Goal: Transaction & Acquisition: Purchase product/service

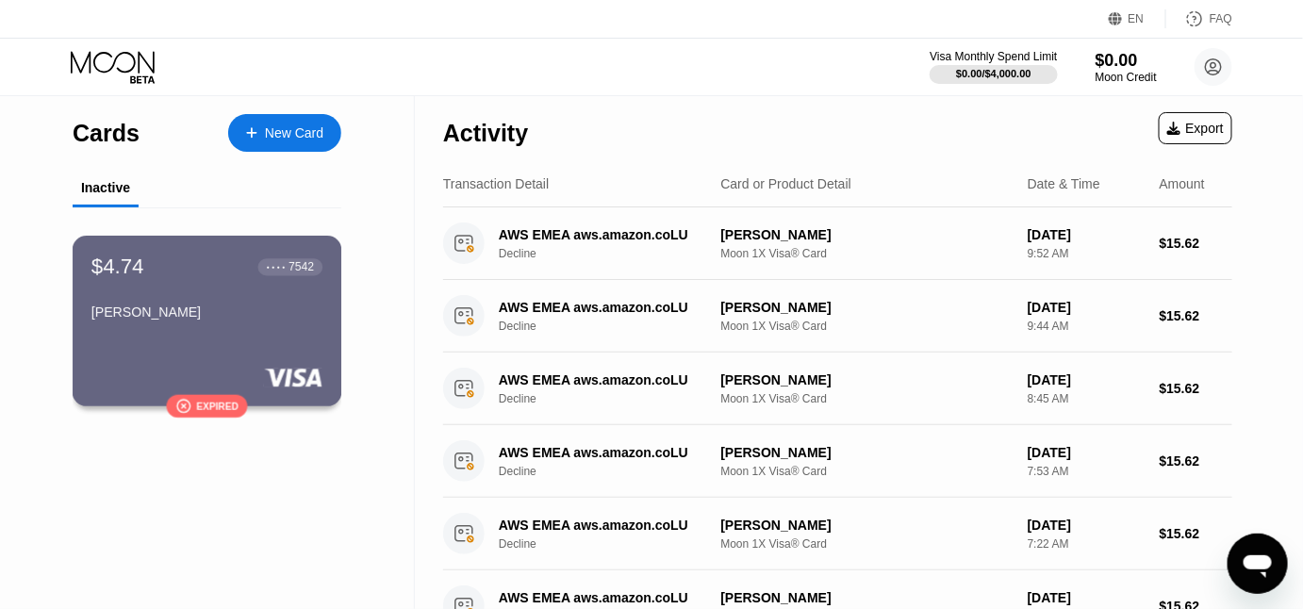
click at [220, 300] on div "$4.74 ● ● ● ● 7542 [PERSON_NAME]" at bounding box center [206, 291] width 231 height 73
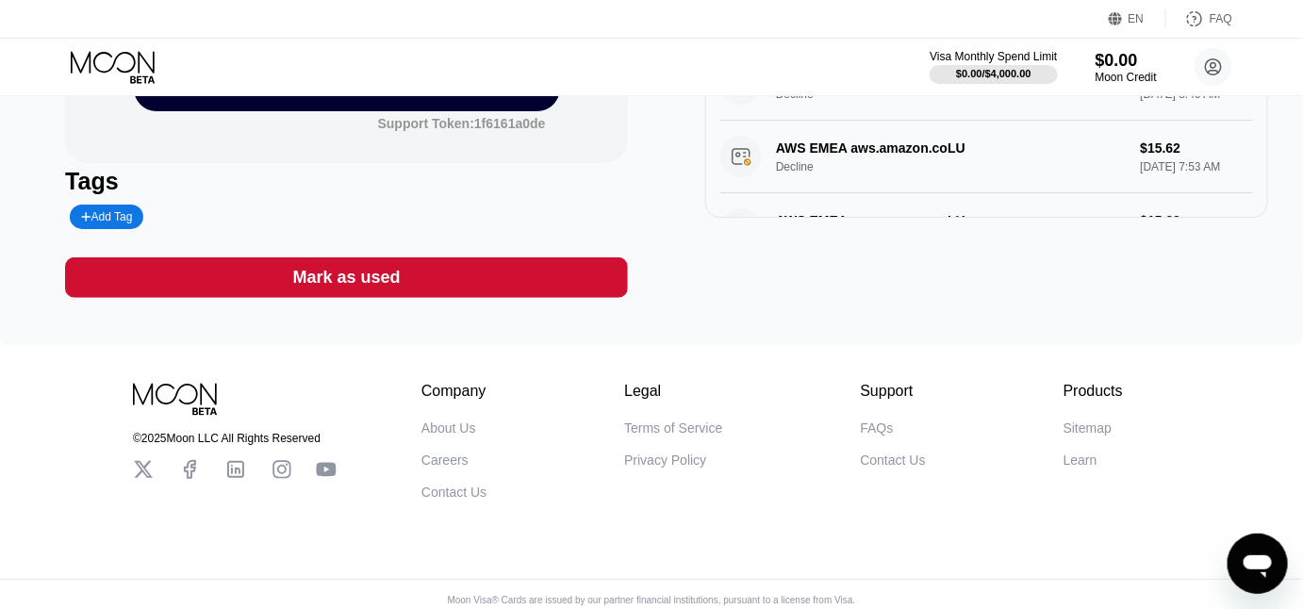
scroll to position [341, 0]
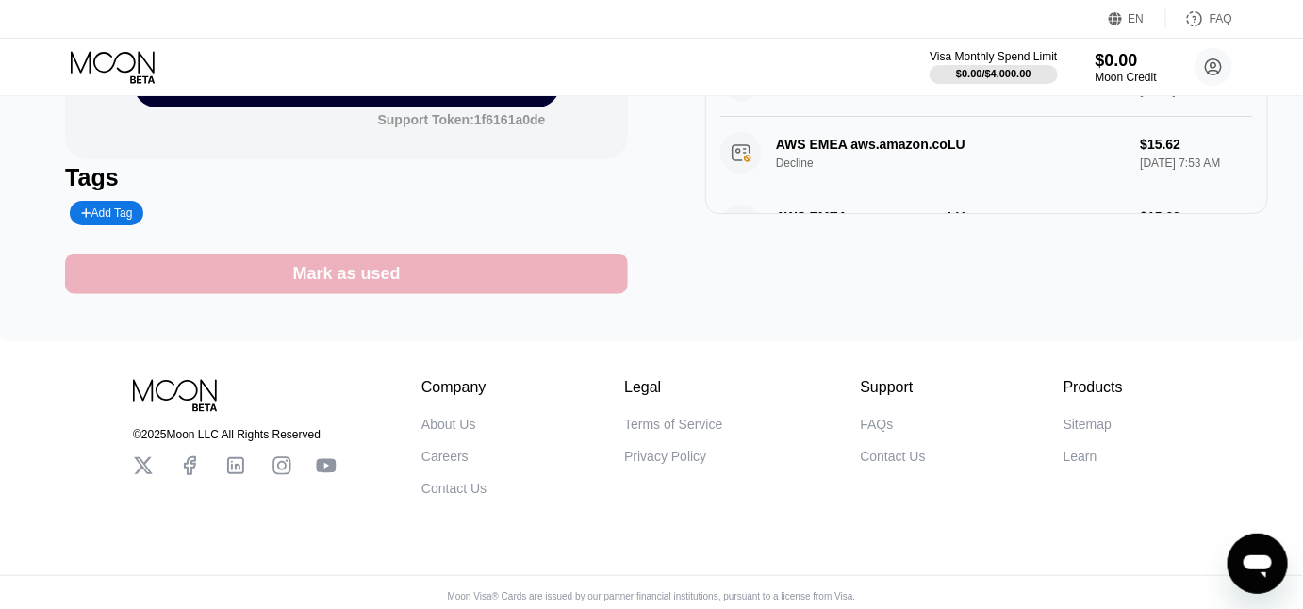
click at [410, 274] on div "Mark as used" at bounding box center [346, 274] width 563 height 41
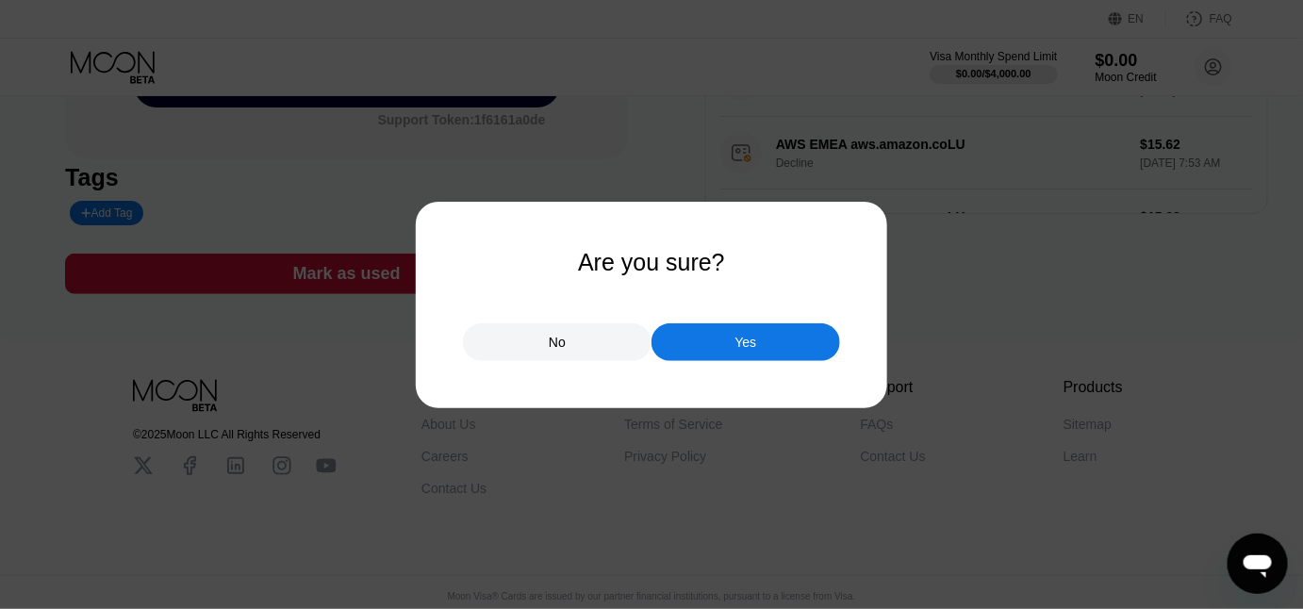
click at [618, 350] on div "No" at bounding box center [557, 342] width 189 height 38
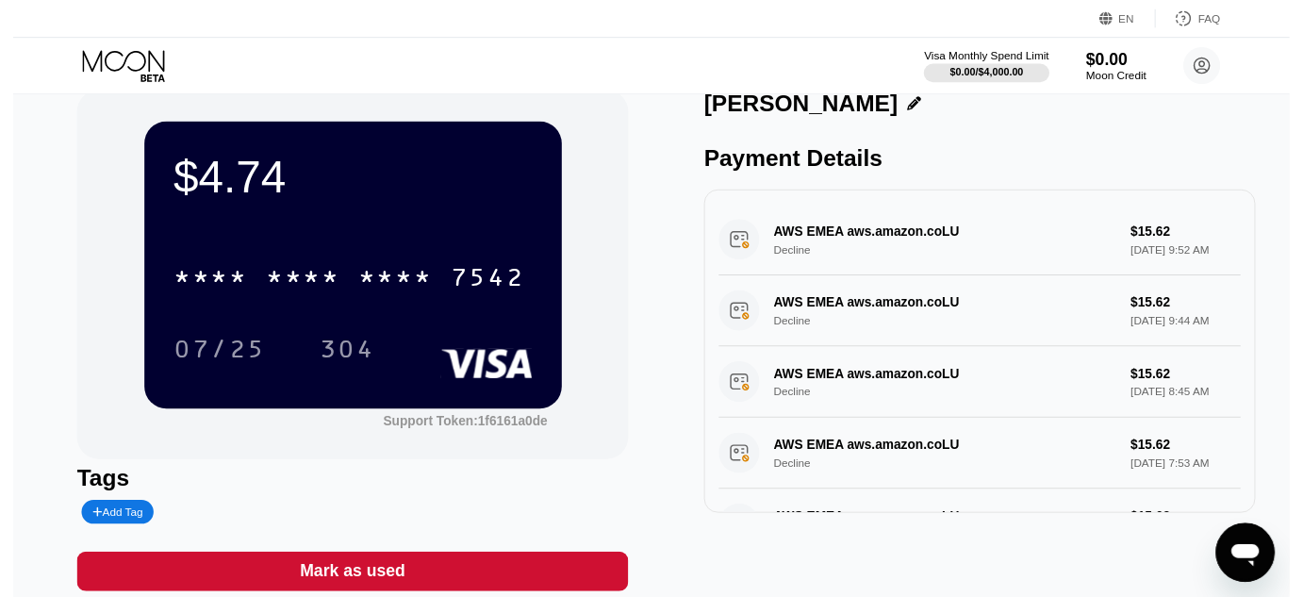
scroll to position [0, 0]
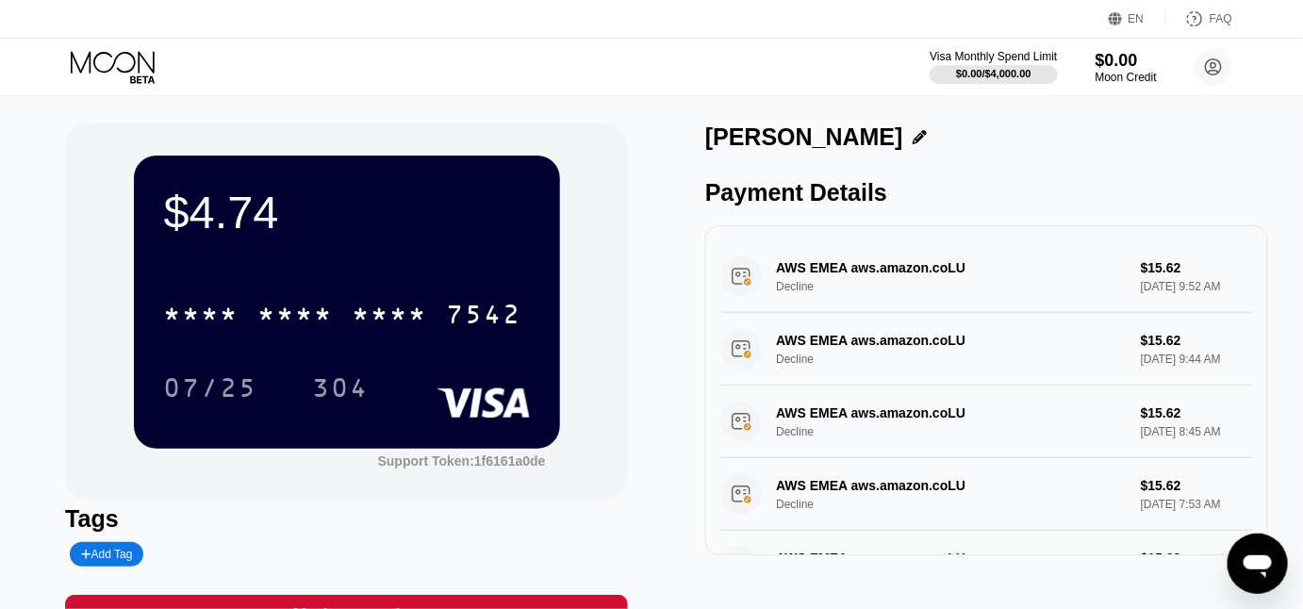
click at [134, 65] on icon at bounding box center [115, 67] width 88 height 33
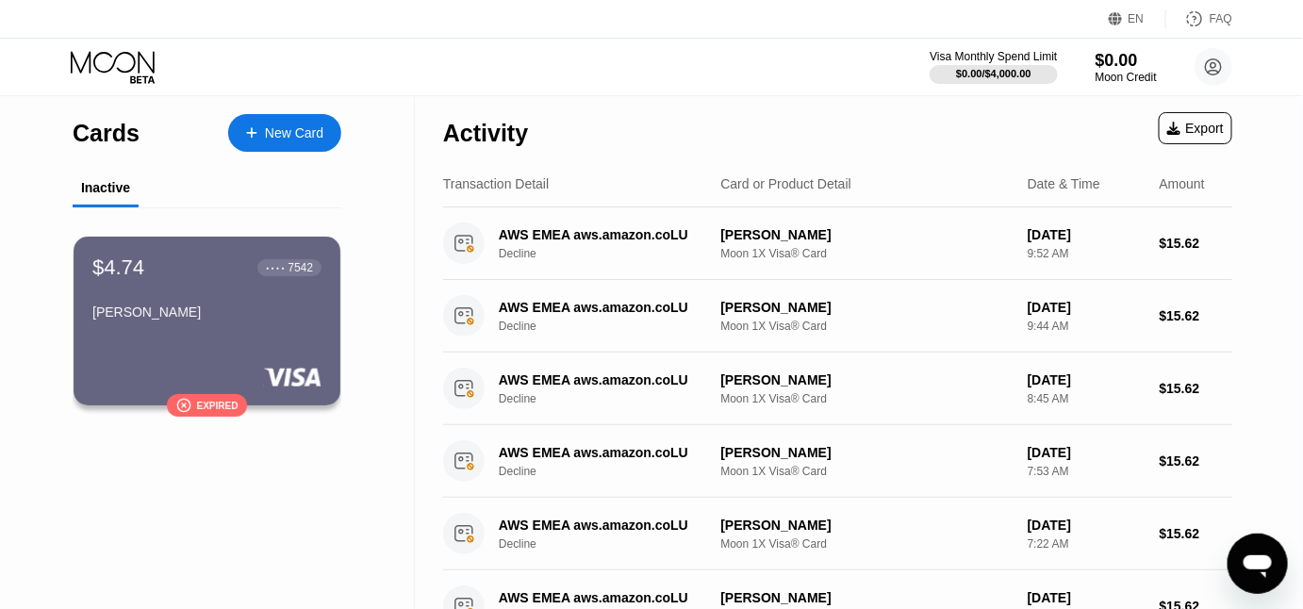
click at [332, 126] on div "New Card" at bounding box center [284, 133] width 113 height 38
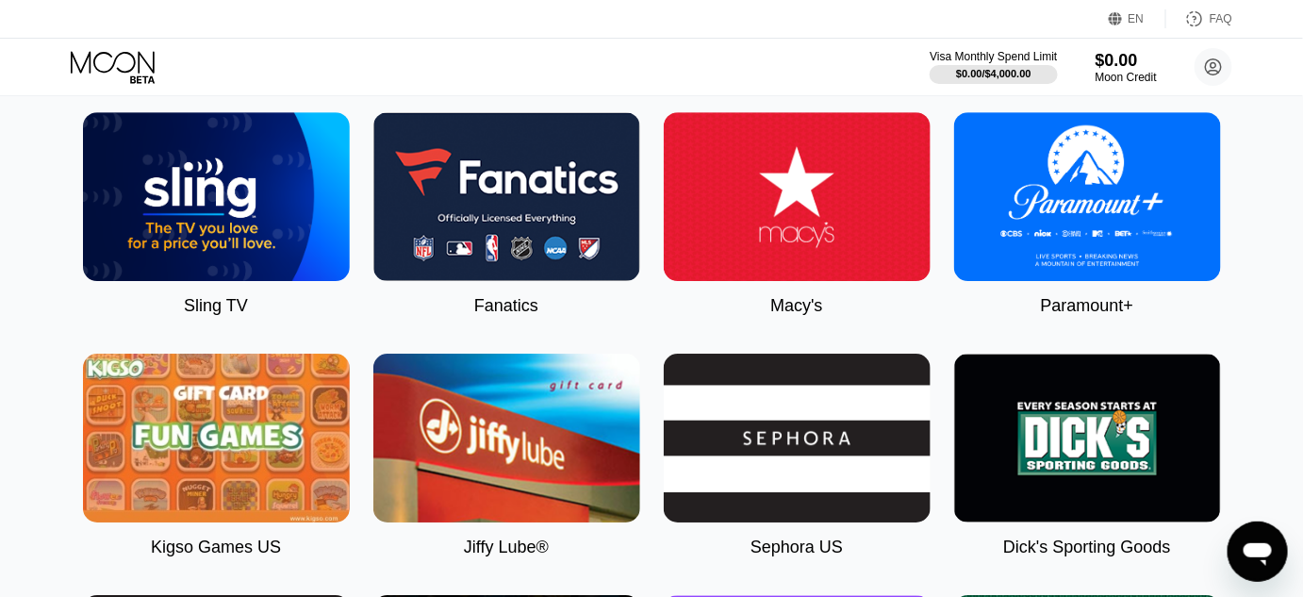
scroll to position [3177, 0]
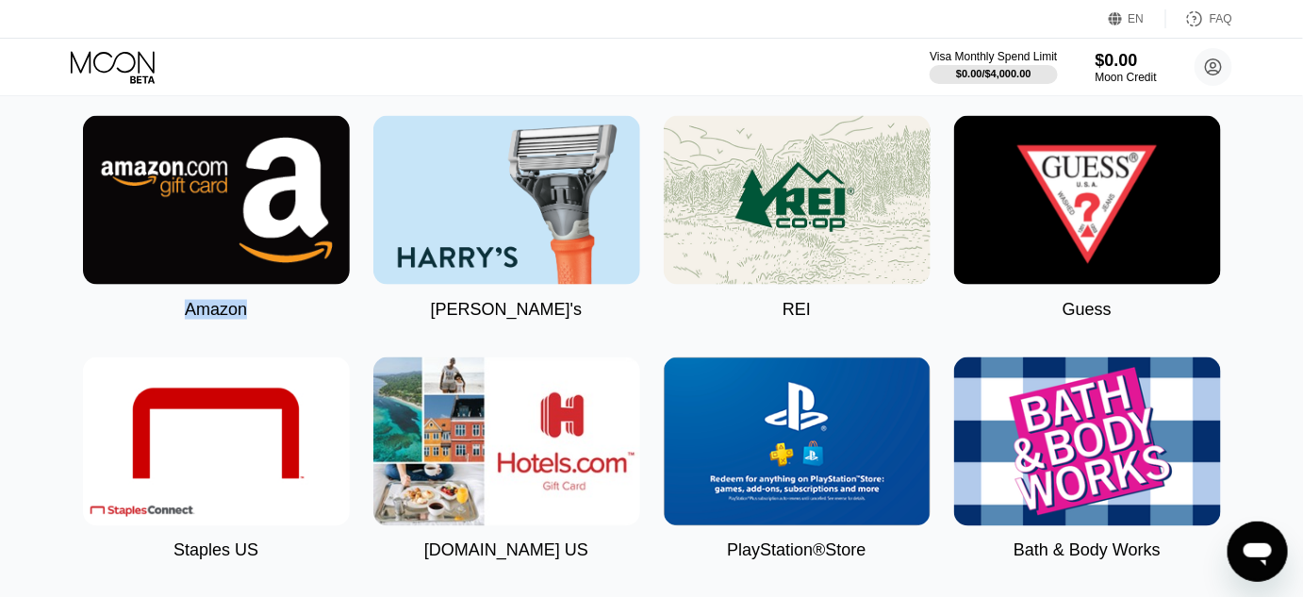
click at [247, 196] on img at bounding box center [216, 200] width 267 height 169
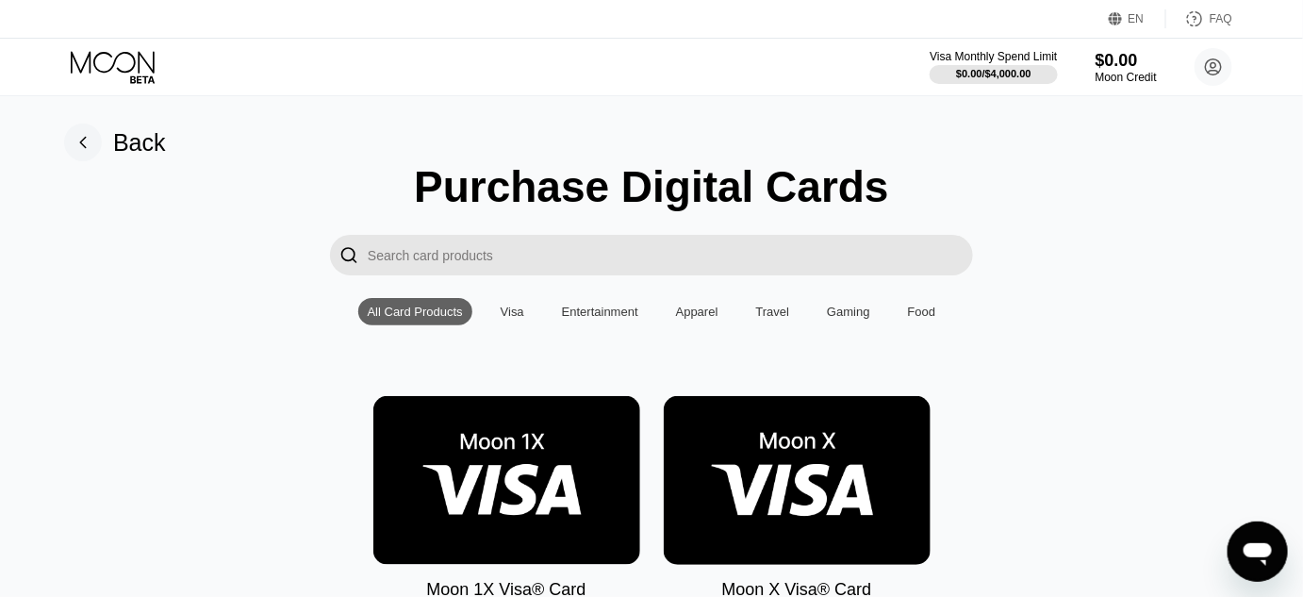
type input "0"
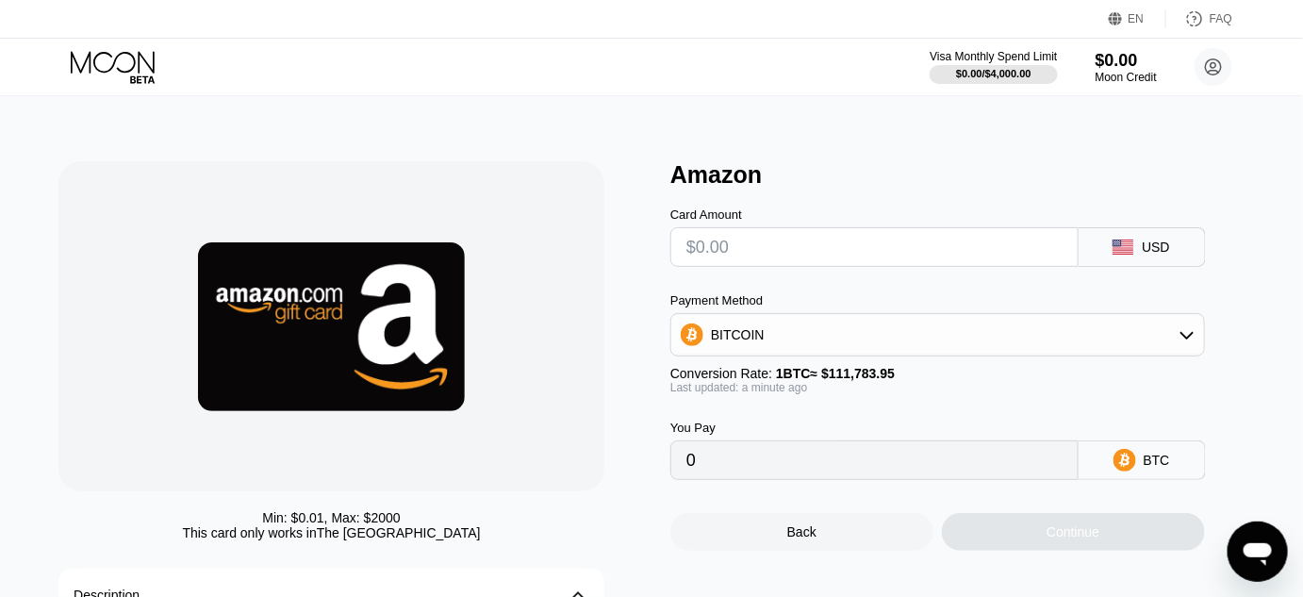
click at [751, 251] on input "text" at bounding box center [875, 247] width 376 height 38
type input "$1"
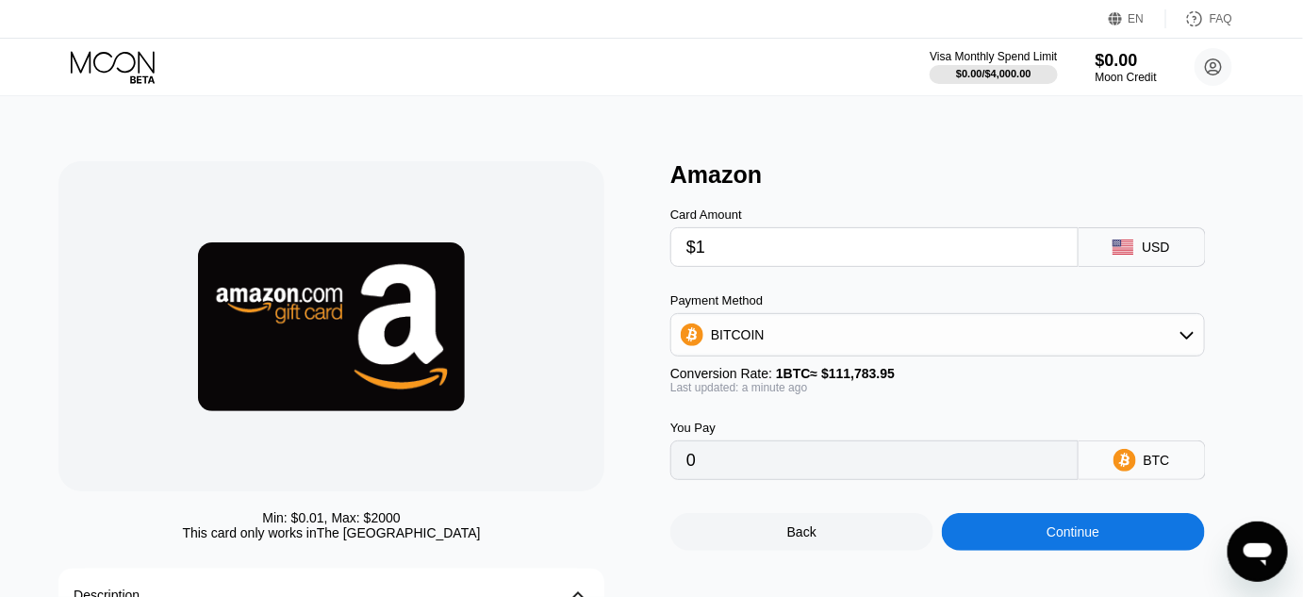
type input "0.00000895"
type input "$100"
type input "0.00089459"
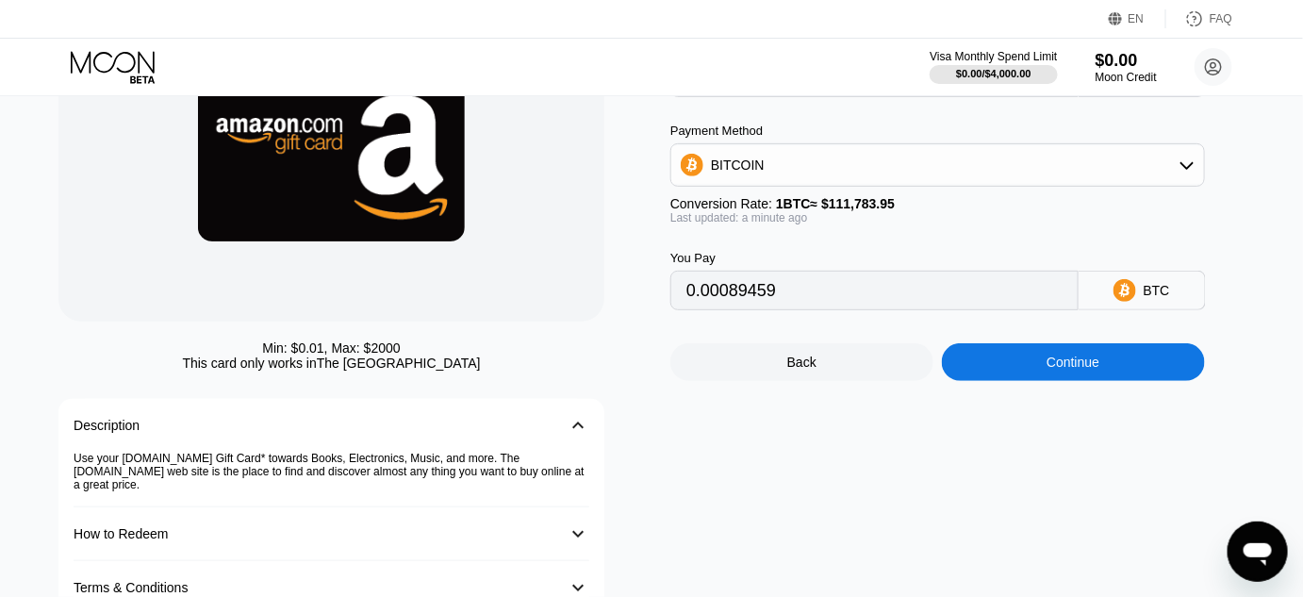
scroll to position [182, 0]
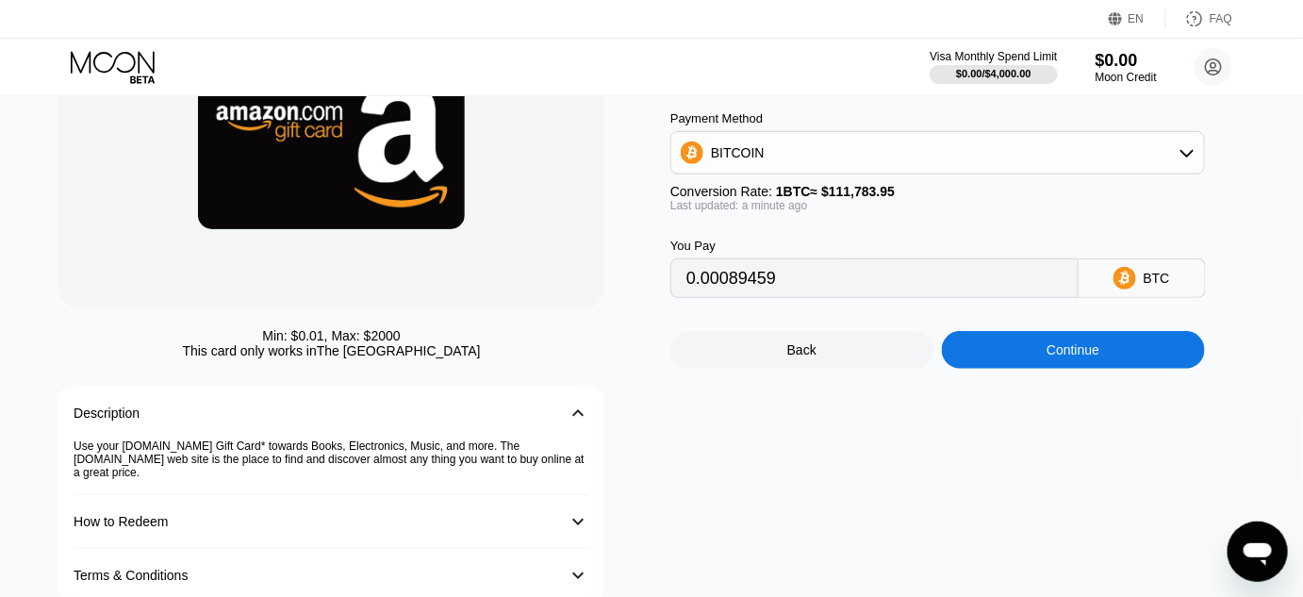
type input "$100"
click at [1023, 372] on div "Amazon Card Amount $100 USD Payment Method BITCOIN Conversion Rate: 1 BTC ≈ $11…" at bounding box center [966, 290] width 593 height 622
click at [1016, 360] on div "Continue" at bounding box center [1073, 350] width 263 height 38
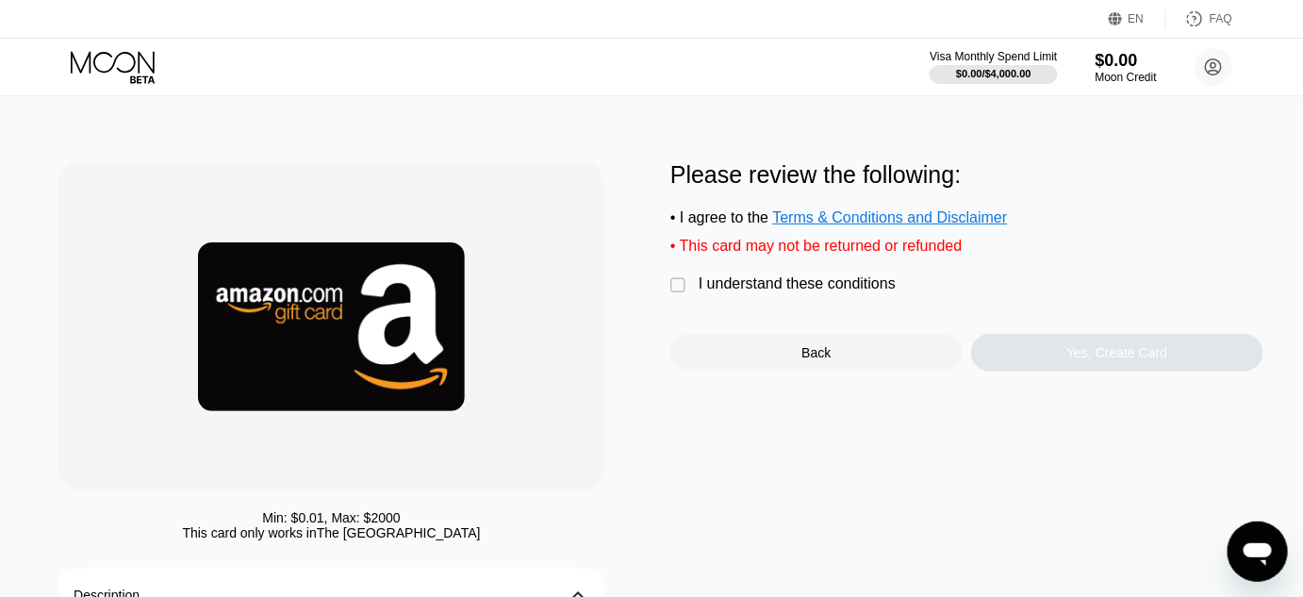
click at [668, 282] on div "Min: $ 0.01 , Max: $ 2000 This card only works in [GEOGRAPHIC_DATA] Description…" at bounding box center [651, 472] width 1186 height 622
click at [670, 282] on div "Min: $ 0.01 , Max: $ 2000 This card only works in [GEOGRAPHIC_DATA] Description…" at bounding box center [651, 472] width 1186 height 622
click at [684, 284] on div "" at bounding box center [679, 285] width 19 height 19
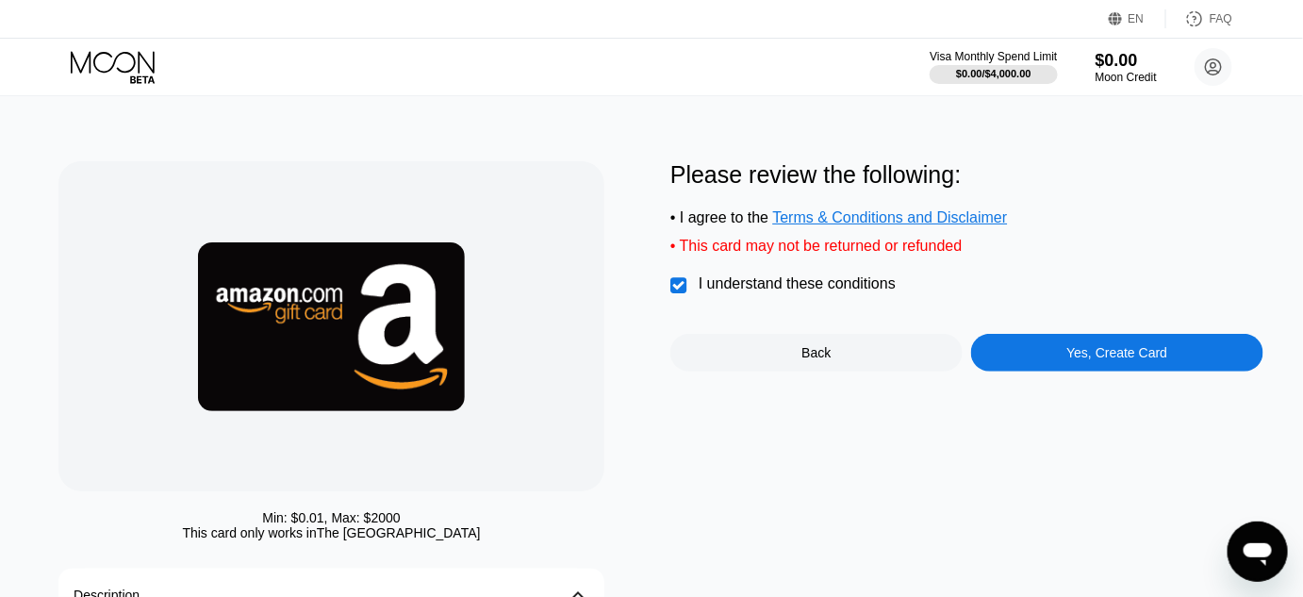
click at [1076, 360] on div "Yes, Create Card" at bounding box center [1117, 352] width 101 height 15
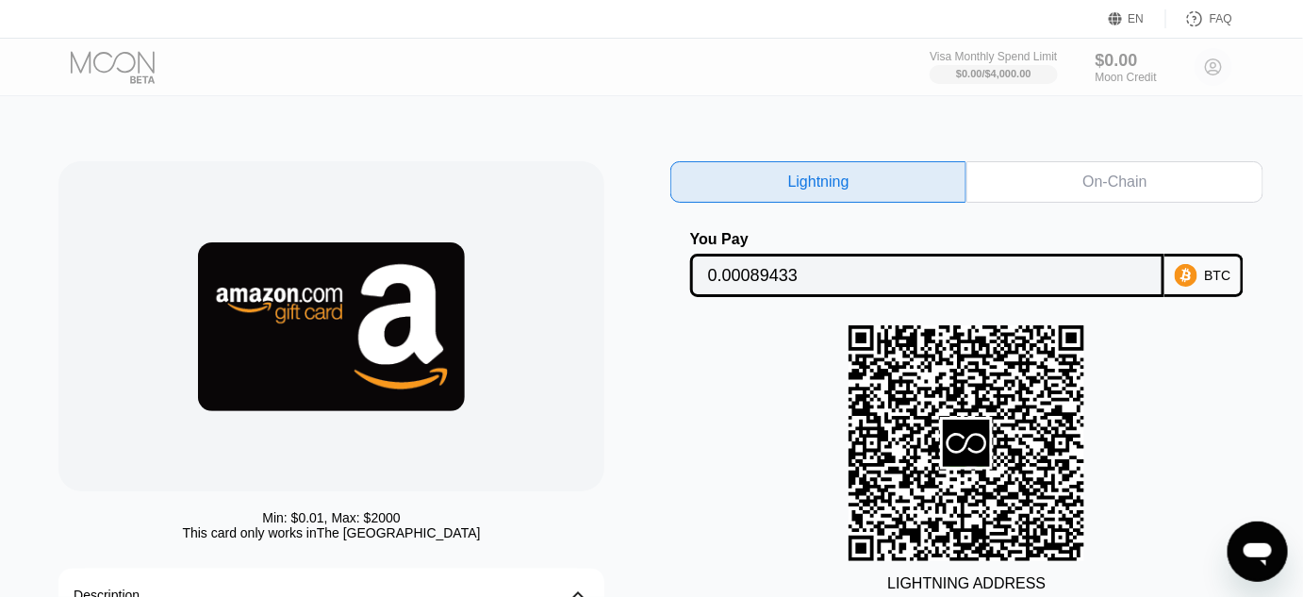
click at [259, 65] on div "Visa Monthly Spend Limit $0.00 / $4,000.00 $0.00 Moon Credit [PERSON_NAME] [EMA…" at bounding box center [651, 67] width 1303 height 57
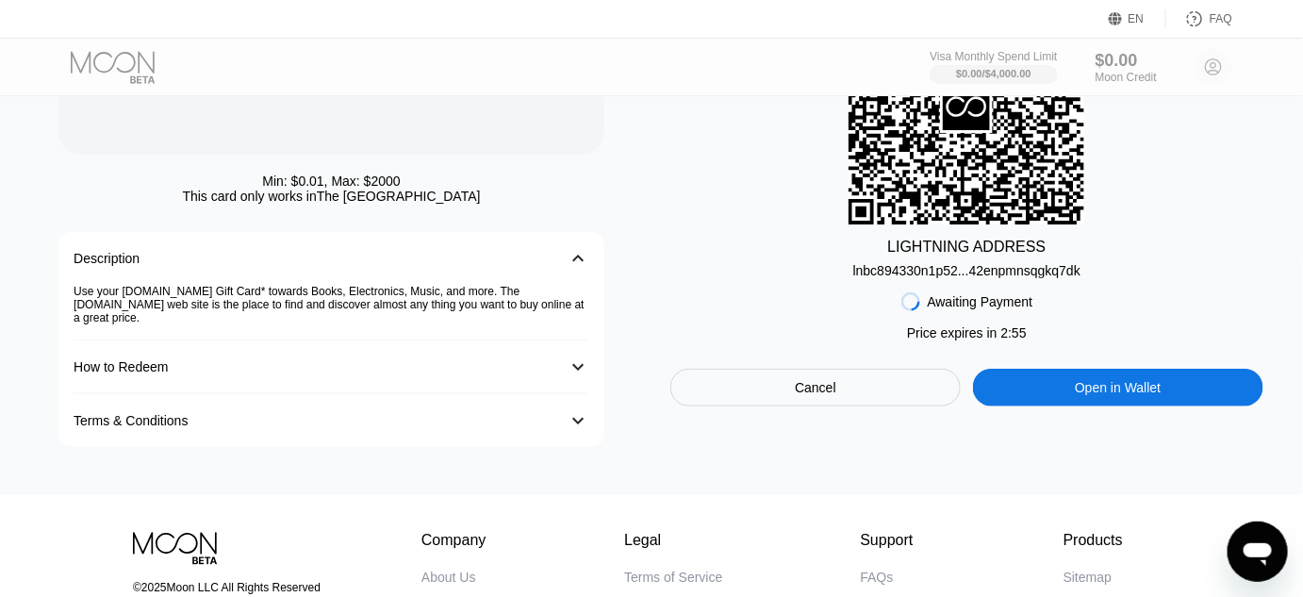
scroll to position [352, 0]
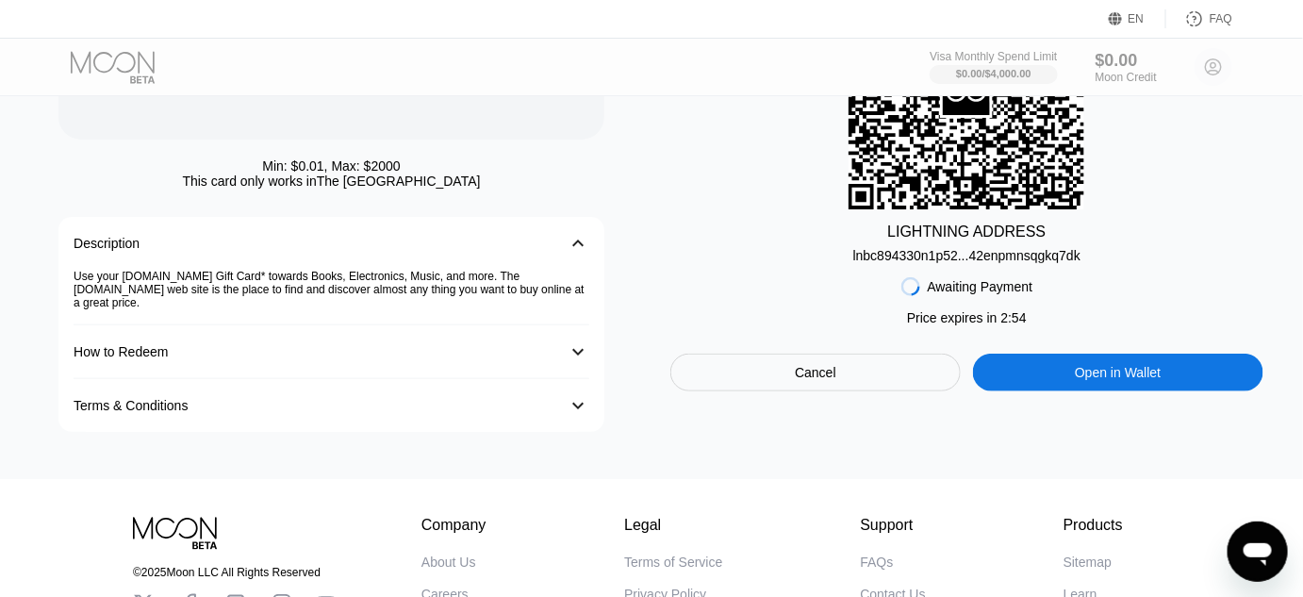
click at [843, 368] on div "Cancel" at bounding box center [815, 373] width 290 height 38
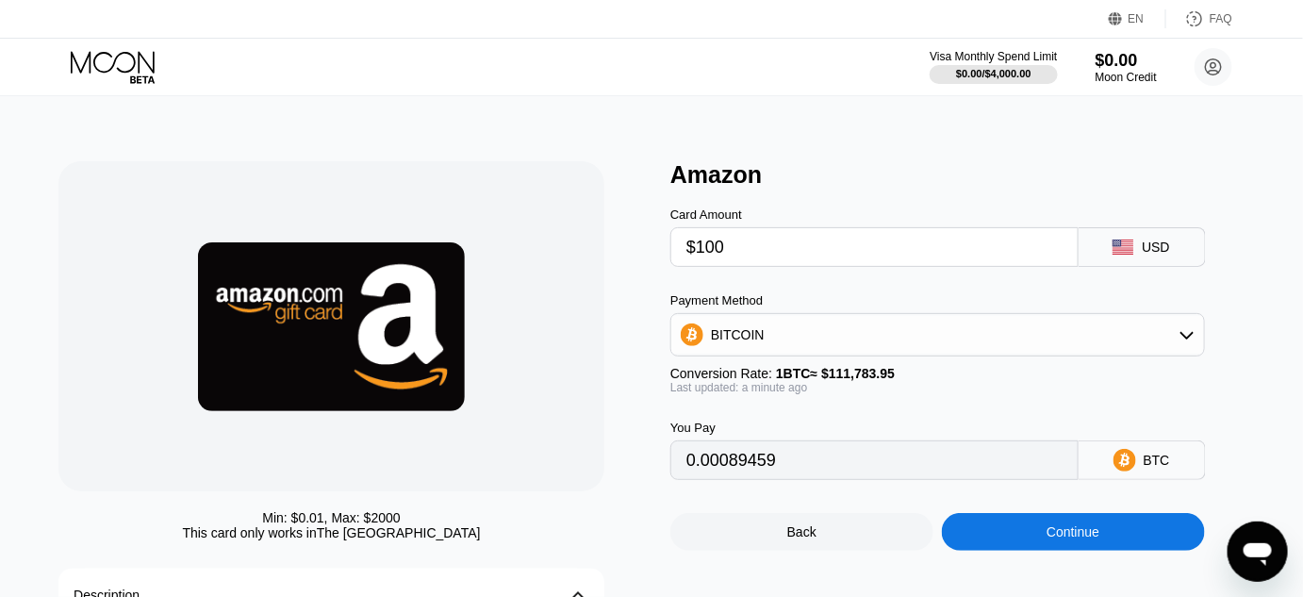
click at [124, 57] on icon at bounding box center [115, 67] width 88 height 33
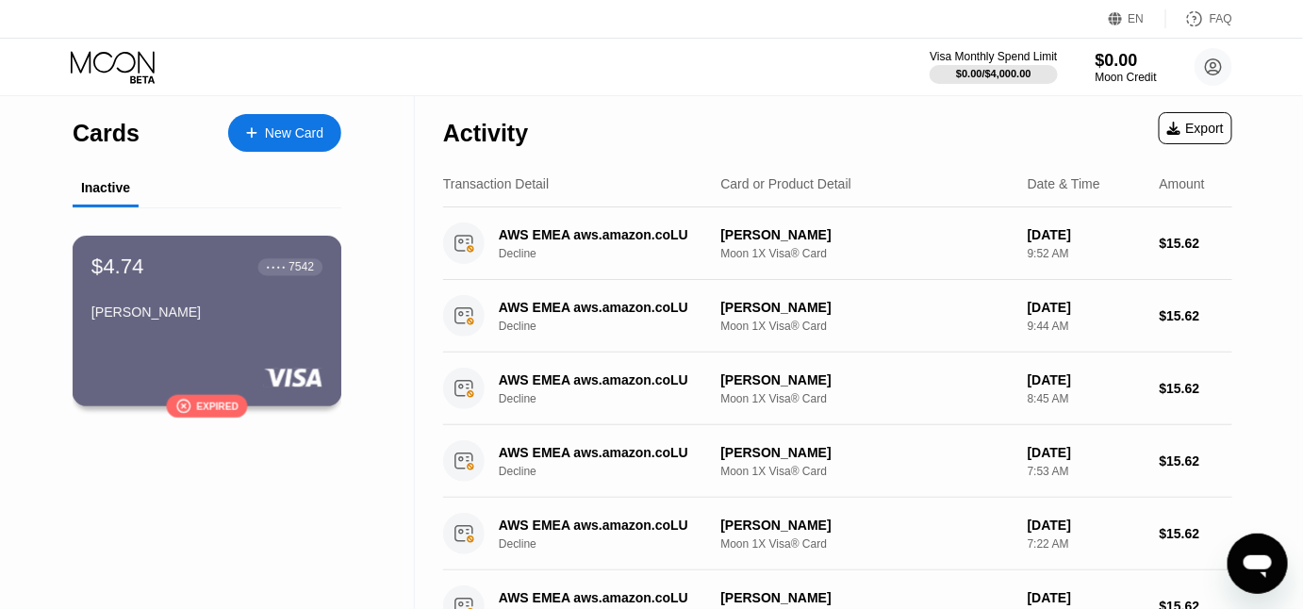
click at [253, 301] on div "$4.74 ● ● ● ● 7542 [PERSON_NAME]" at bounding box center [206, 291] width 231 height 73
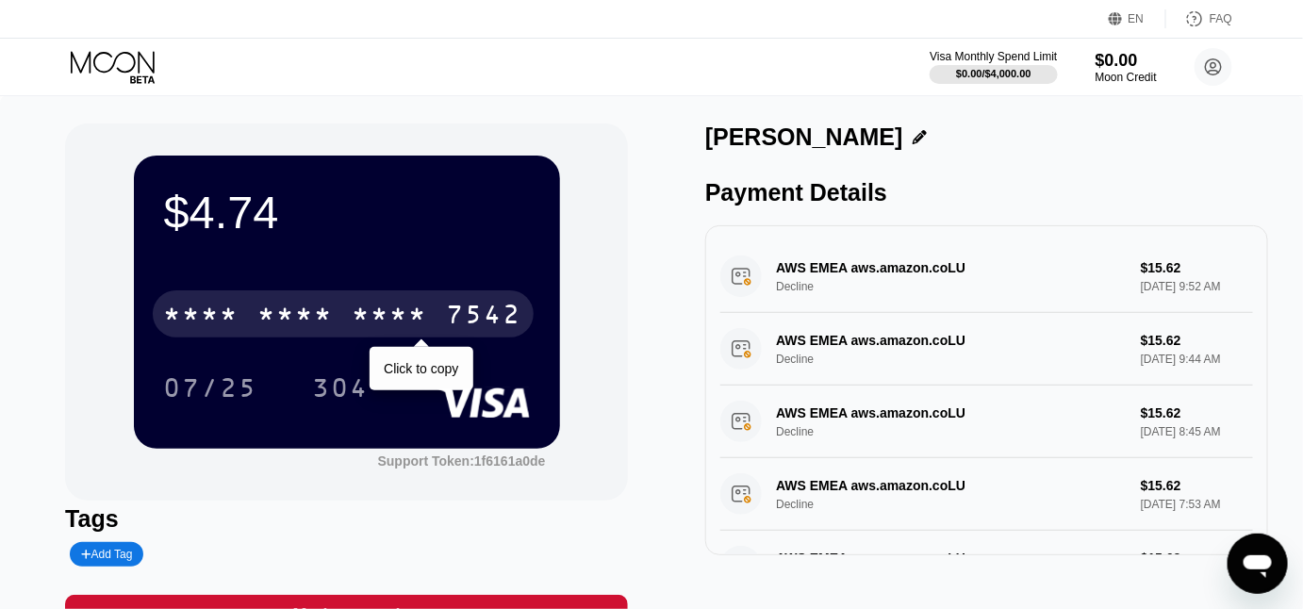
click at [230, 296] on div "* * * * * * * * * * * * 7542" at bounding box center [343, 313] width 381 height 47
